Goal: Communication & Community: Ask a question

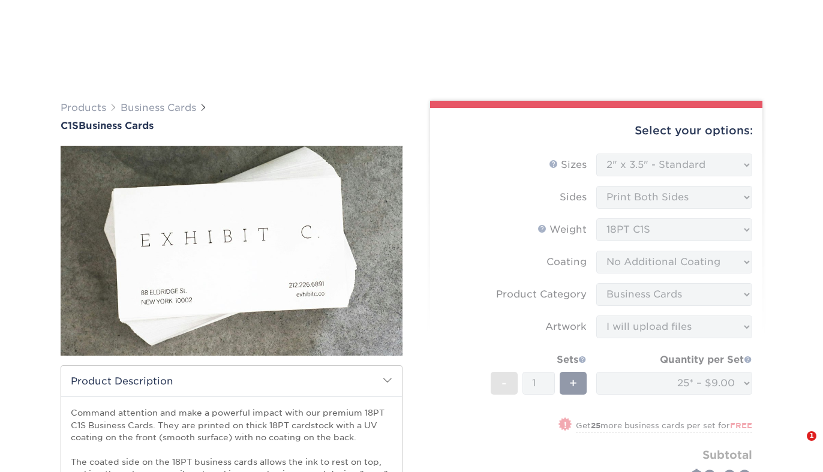
select select "2.00x3.50"
select select "3b5148f1-0588-4f88-a218-97bcfdce65c1"
select select "upload"
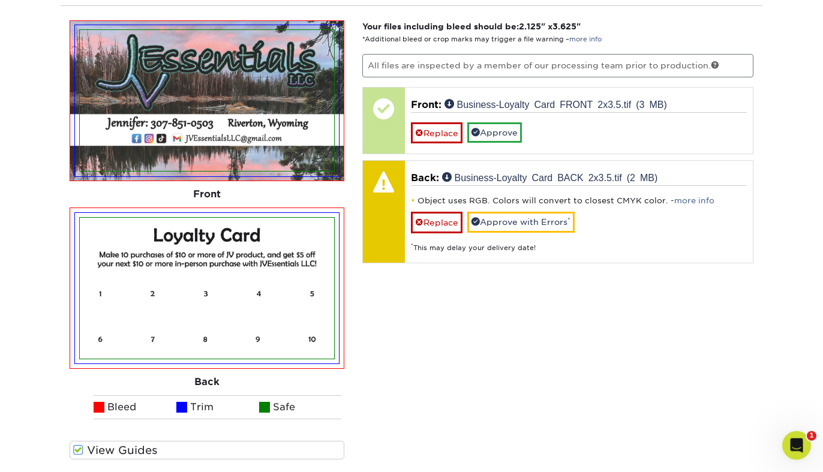
scroll to position [857, 0]
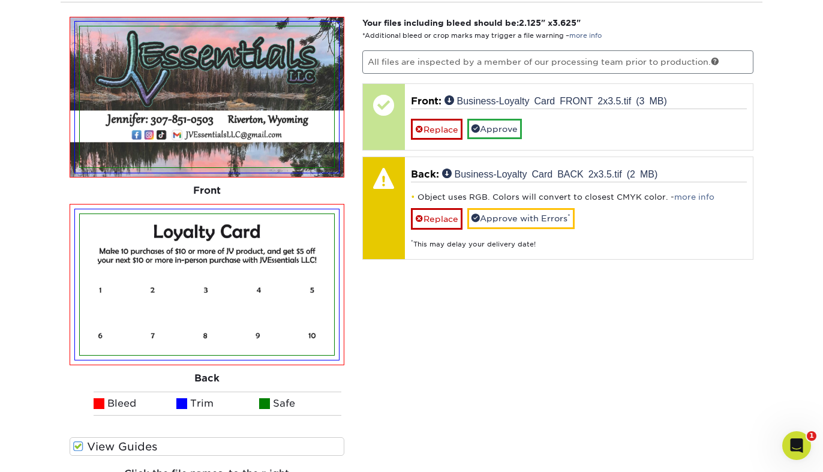
click at [794, 444] on icon "Open Intercom Messenger" at bounding box center [797, 446] width 20 height 20
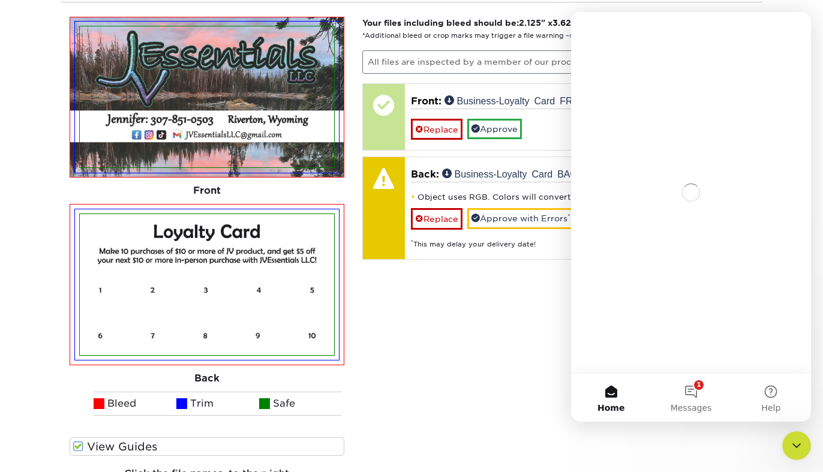
scroll to position [0, 0]
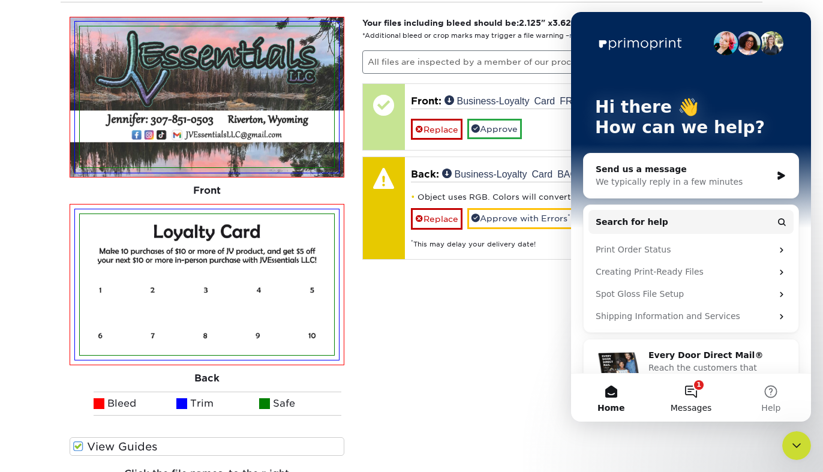
click at [692, 397] on button "1 Messages" at bounding box center [691, 398] width 80 height 48
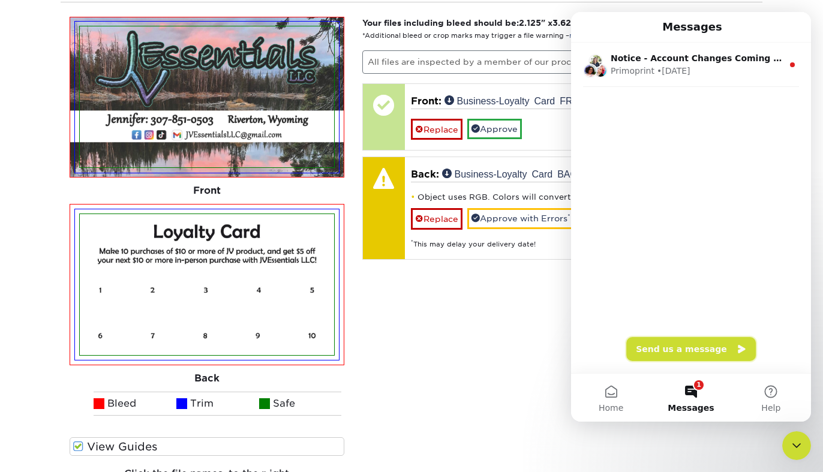
click at [699, 353] on button "Send us a message" at bounding box center [691, 349] width 130 height 24
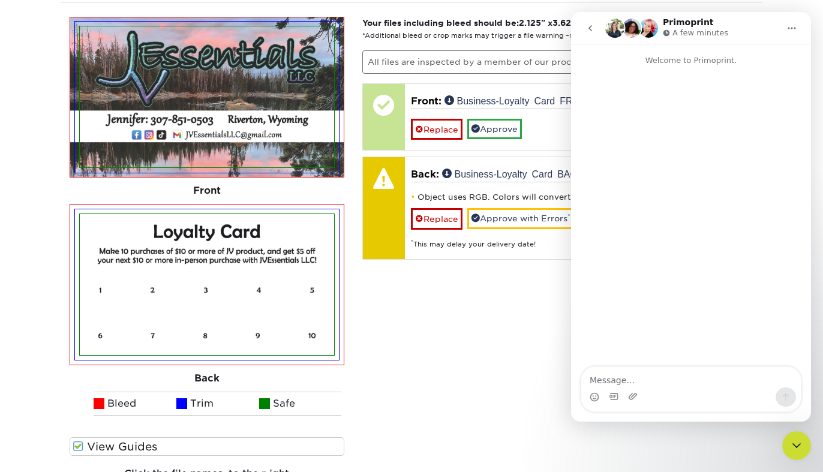
click at [674, 379] on textarea "Message…" at bounding box center [691, 377] width 220 height 20
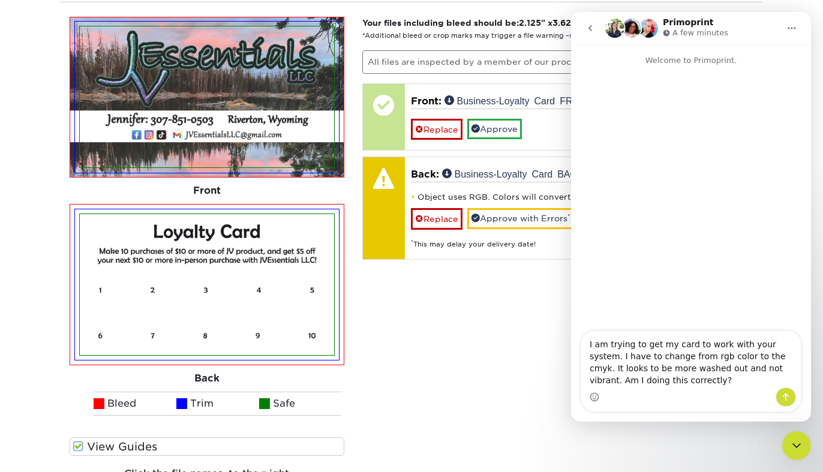
type textarea "I am trying to get my card to work with your system. I have to change from rgb …"
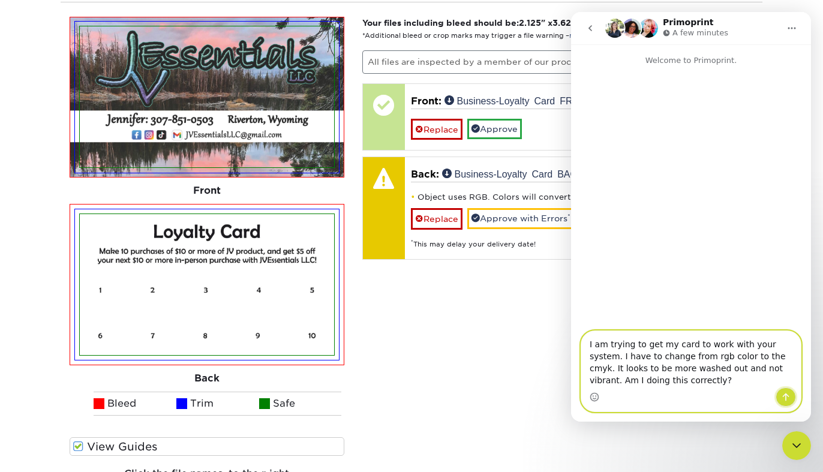
click at [783, 401] on icon "Send a message…" at bounding box center [786, 397] width 10 height 10
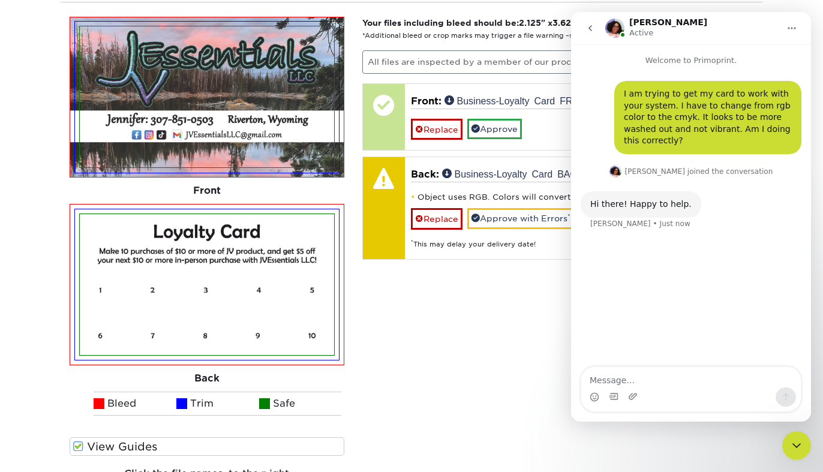
click at [640, 375] on textarea "Message…" at bounding box center [691, 377] width 220 height 20
type textarea "Thank you!"
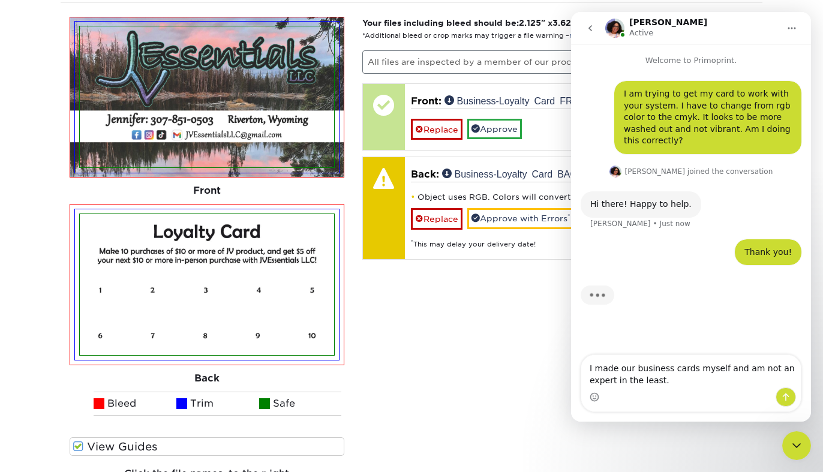
type textarea "I made our business cards myself and am not an expert in the least."
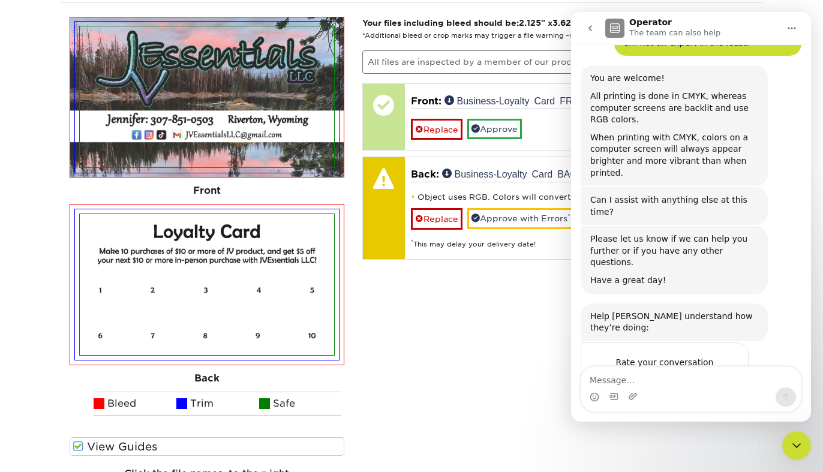
scroll to position [237, 0]
